Goal: Task Accomplishment & Management: Manage account settings

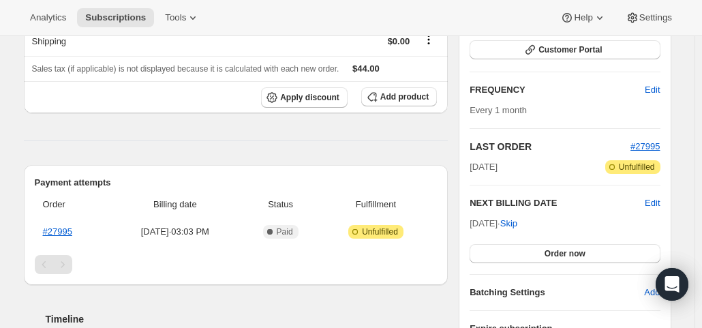
scroll to position [205, 0]
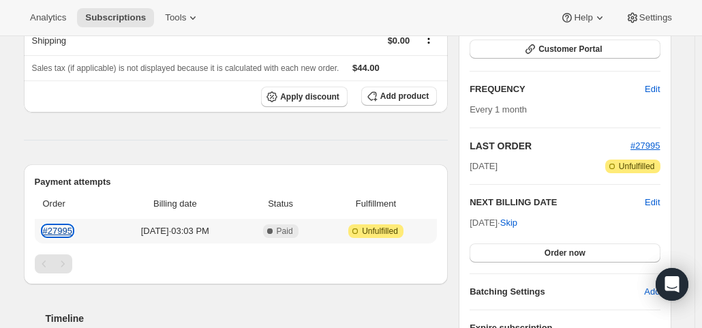
click at [64, 228] on link "#27995" at bounding box center [57, 231] width 29 height 10
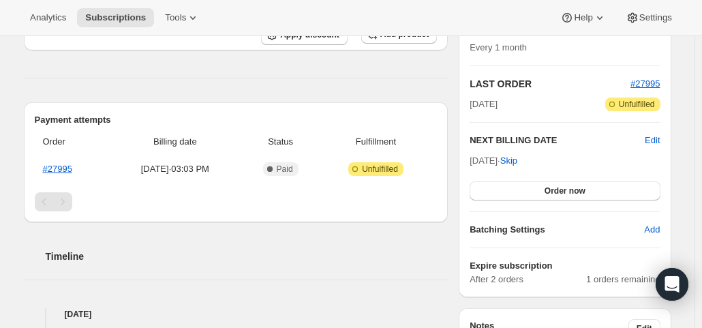
scroll to position [273, 0]
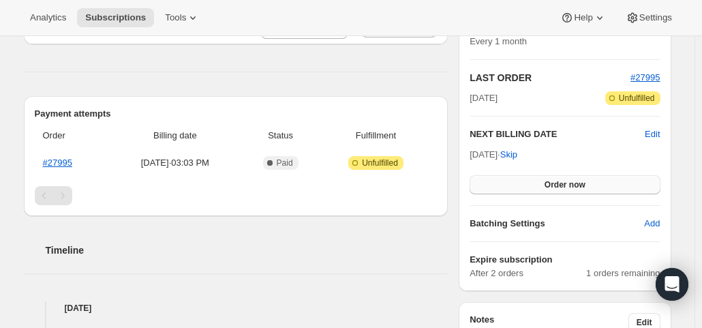
click at [565, 183] on span "Order now" at bounding box center [565, 184] width 41 height 11
click at [565, 183] on span "Click to confirm" at bounding box center [565, 184] width 62 height 11
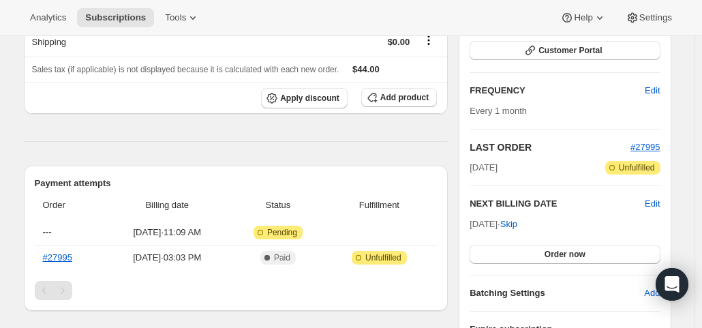
scroll to position [205, 0]
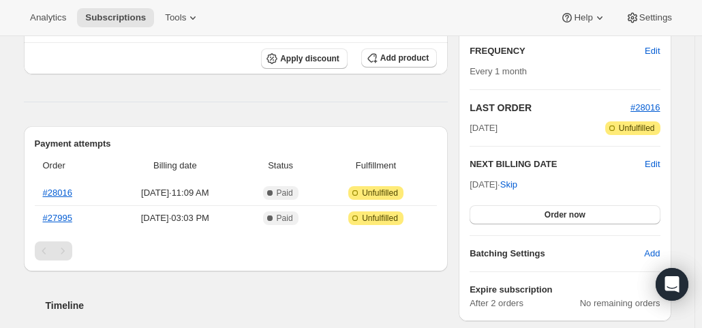
scroll to position [273, 0]
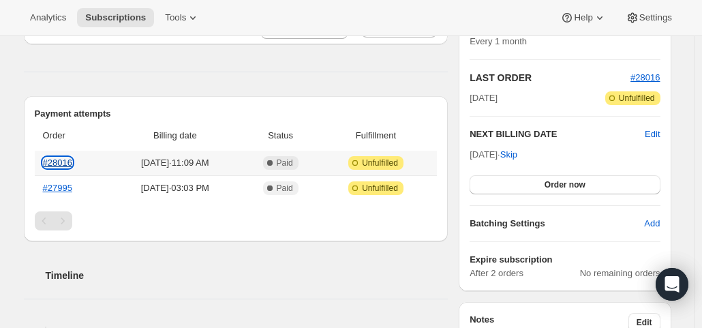
click at [61, 162] on link "#28016" at bounding box center [57, 163] width 29 height 10
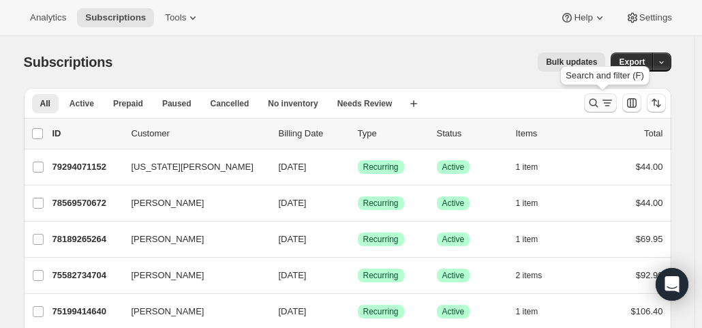
click at [611, 103] on icon "Search and filter results" at bounding box center [608, 102] width 8 height 1
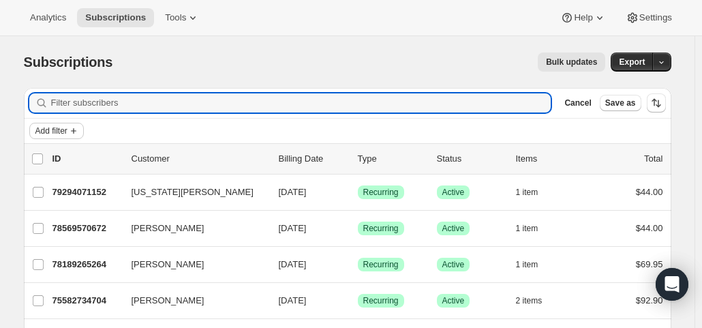
click at [67, 125] on span "Add filter" at bounding box center [51, 130] width 32 height 11
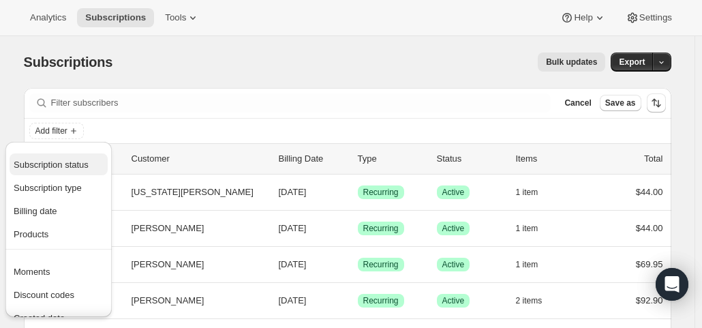
click at [55, 164] on span "Subscription status" at bounding box center [51, 165] width 75 height 10
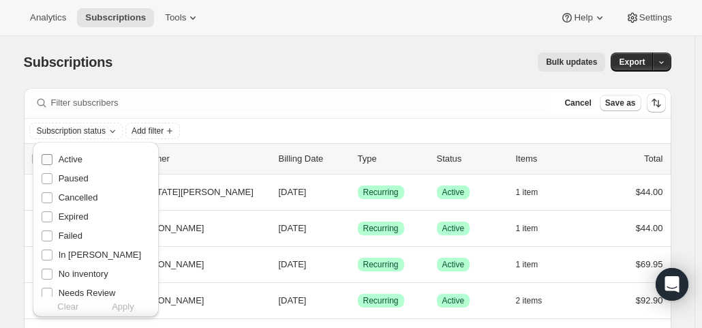
click at [66, 158] on span "Active" at bounding box center [71, 159] width 24 height 10
click at [53, 158] on input "Active" at bounding box center [47, 159] width 11 height 11
checkbox input "true"
click at [123, 308] on span "Apply" at bounding box center [123, 307] width 23 height 14
click at [157, 126] on span "Add filter" at bounding box center [151, 130] width 32 height 11
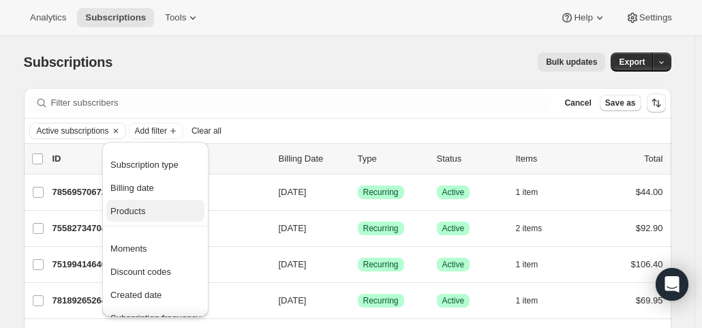
click at [140, 213] on span "Products" at bounding box center [127, 211] width 35 height 10
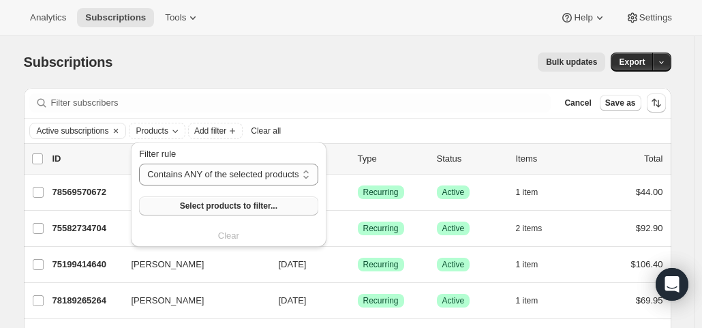
click at [215, 201] on span "Select products to filter..." at bounding box center [229, 206] width 98 height 11
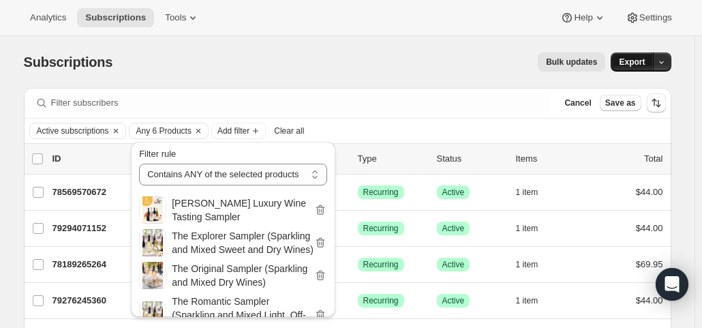
click at [640, 58] on span "Export" at bounding box center [632, 62] width 26 height 11
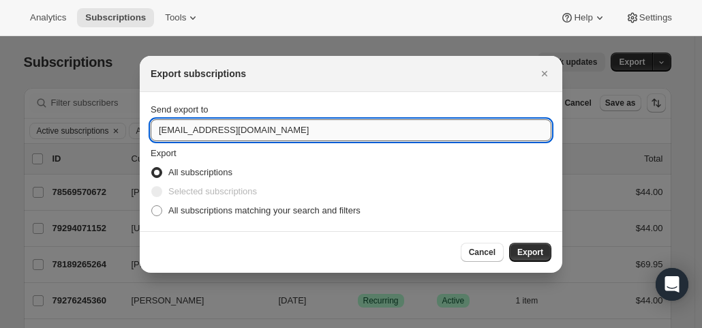
drag, startPoint x: 179, startPoint y: 127, endPoint x: 154, endPoint y: 134, distance: 25.5
click at [154, 134] on input "hello@wineshopathome.com" at bounding box center [351, 130] width 401 height 22
type input "mfletcher@wineshopathome.com"
click at [209, 205] on span "All subscriptions matching your search and filters" at bounding box center [264, 210] width 192 height 10
click at [152, 205] on input "All subscriptions matching your search and filters" at bounding box center [151, 205] width 1 height 1
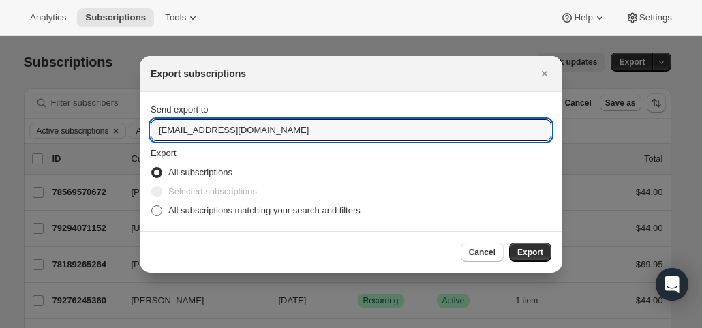
radio input "true"
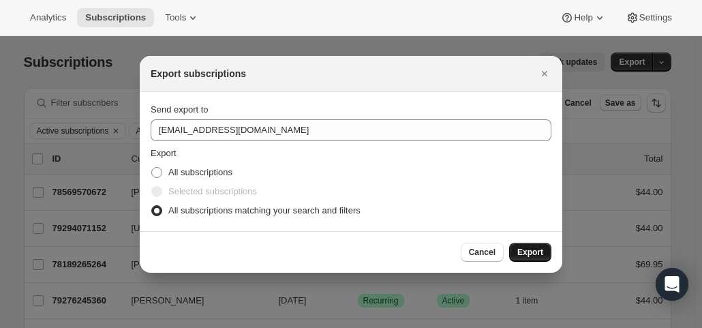
click at [524, 252] on span "Export" at bounding box center [531, 252] width 26 height 11
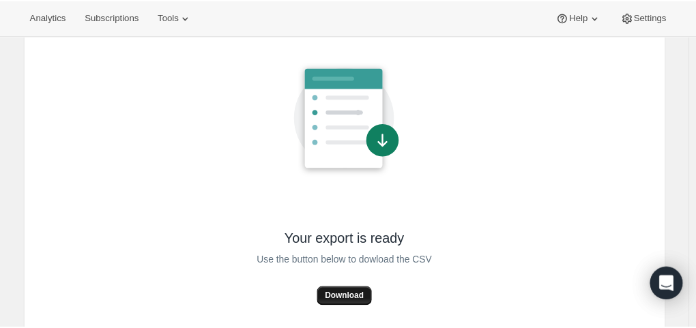
scroll to position [115, 0]
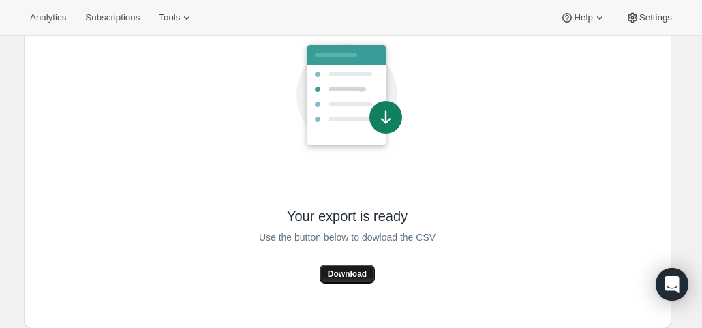
click at [344, 276] on span "Download" at bounding box center [347, 274] width 39 height 11
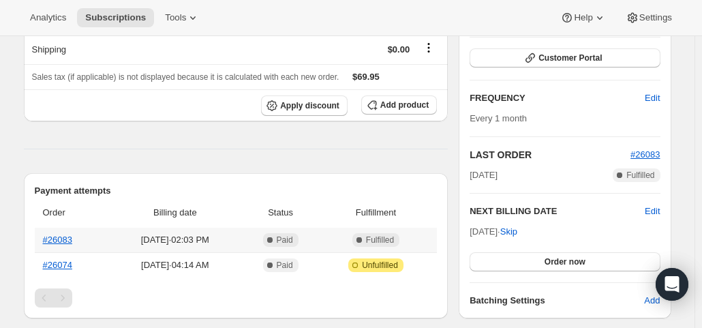
scroll to position [273, 0]
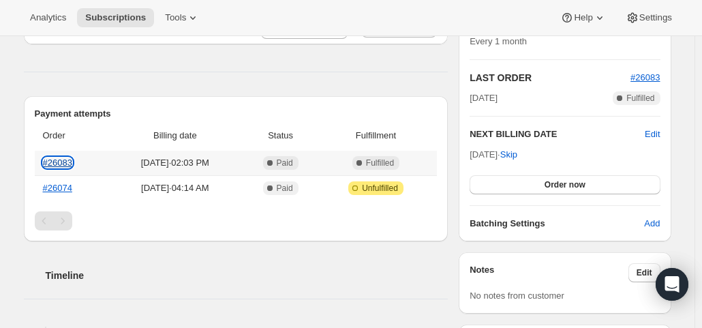
click at [60, 162] on link "#26083" at bounding box center [57, 163] width 29 height 10
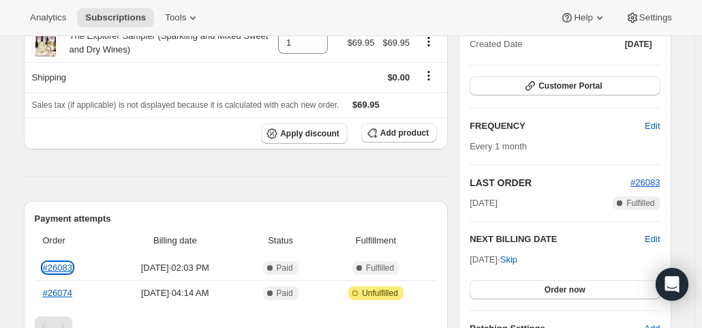
scroll to position [136, 0]
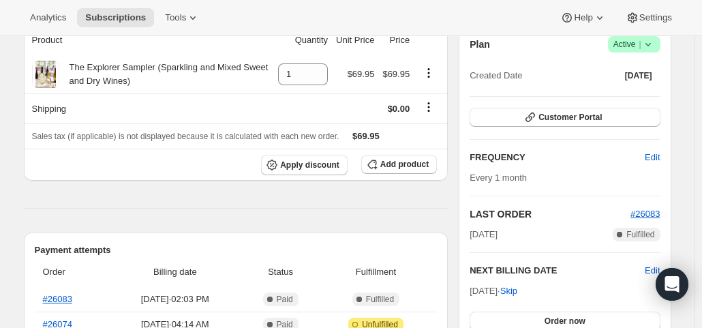
click at [640, 43] on span "Active |" at bounding box center [635, 45] width 42 height 14
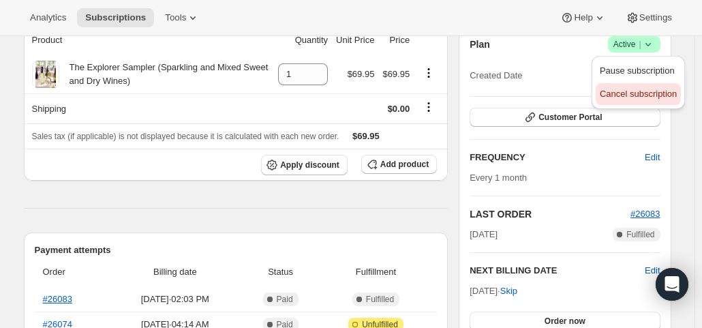
click at [627, 102] on button "Cancel subscription" at bounding box center [638, 94] width 85 height 22
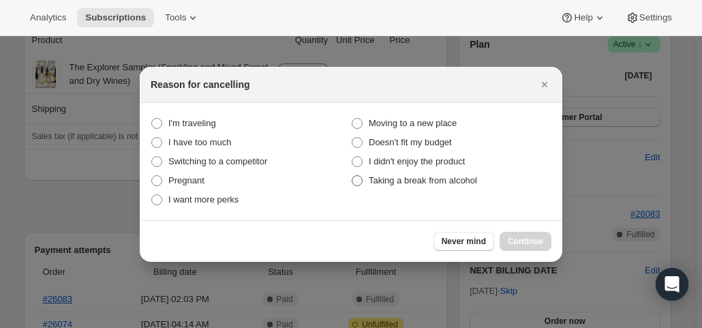
click at [438, 179] on span "Taking a break from alcohol" at bounding box center [423, 180] width 108 height 10
click at [353, 176] on alcohol "Taking a break from alcohol" at bounding box center [352, 175] width 1 height 1
radio alcohol "true"
click at [539, 240] on span "Continue" at bounding box center [525, 241] width 35 height 11
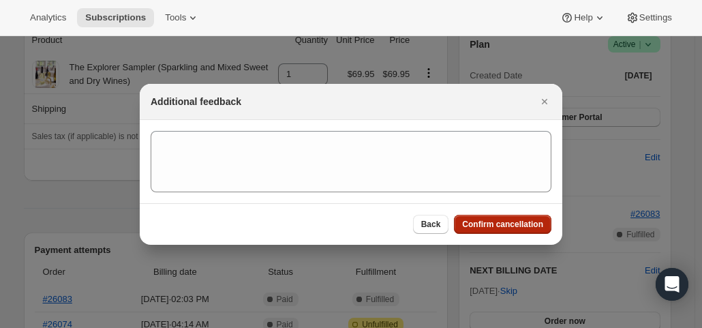
click at [518, 226] on span "Confirm cancellation" at bounding box center [502, 224] width 81 height 11
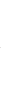
scroll to position [136, 0]
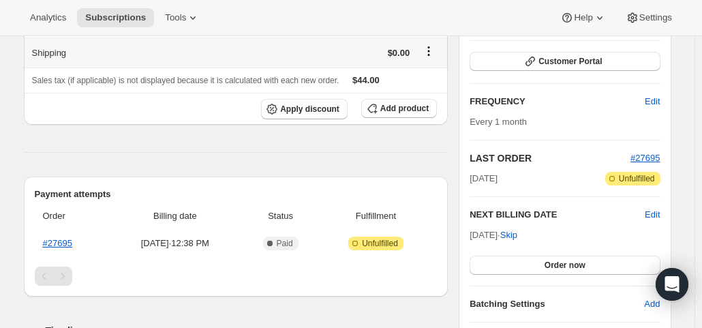
scroll to position [205, 0]
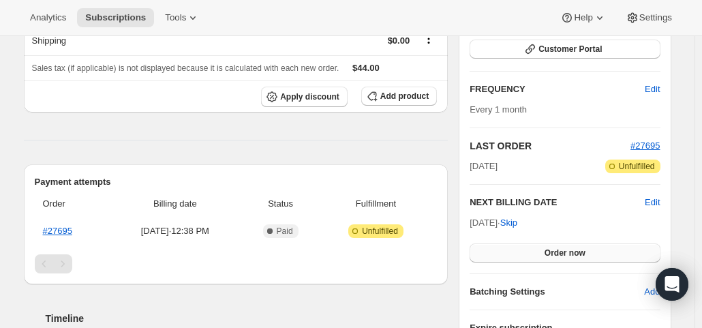
click at [552, 252] on span "Order now" at bounding box center [565, 253] width 41 height 11
click at [552, 252] on span "Click to confirm" at bounding box center [565, 253] width 62 height 11
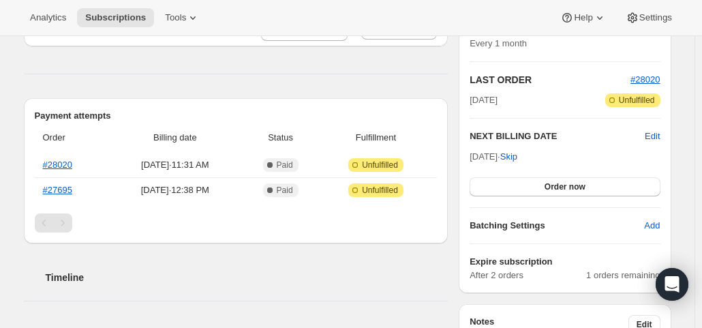
scroll to position [273, 0]
